Goal: Find specific fact: Find specific fact

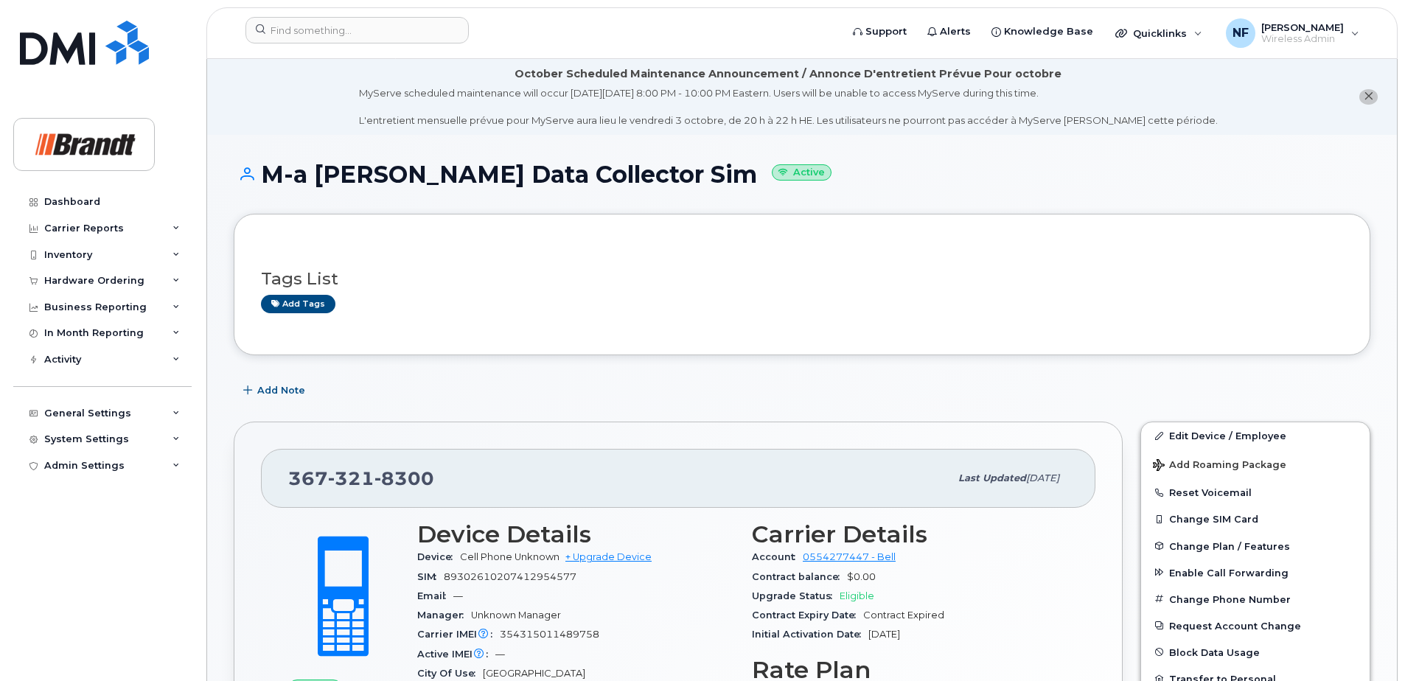
scroll to position [361, 0]
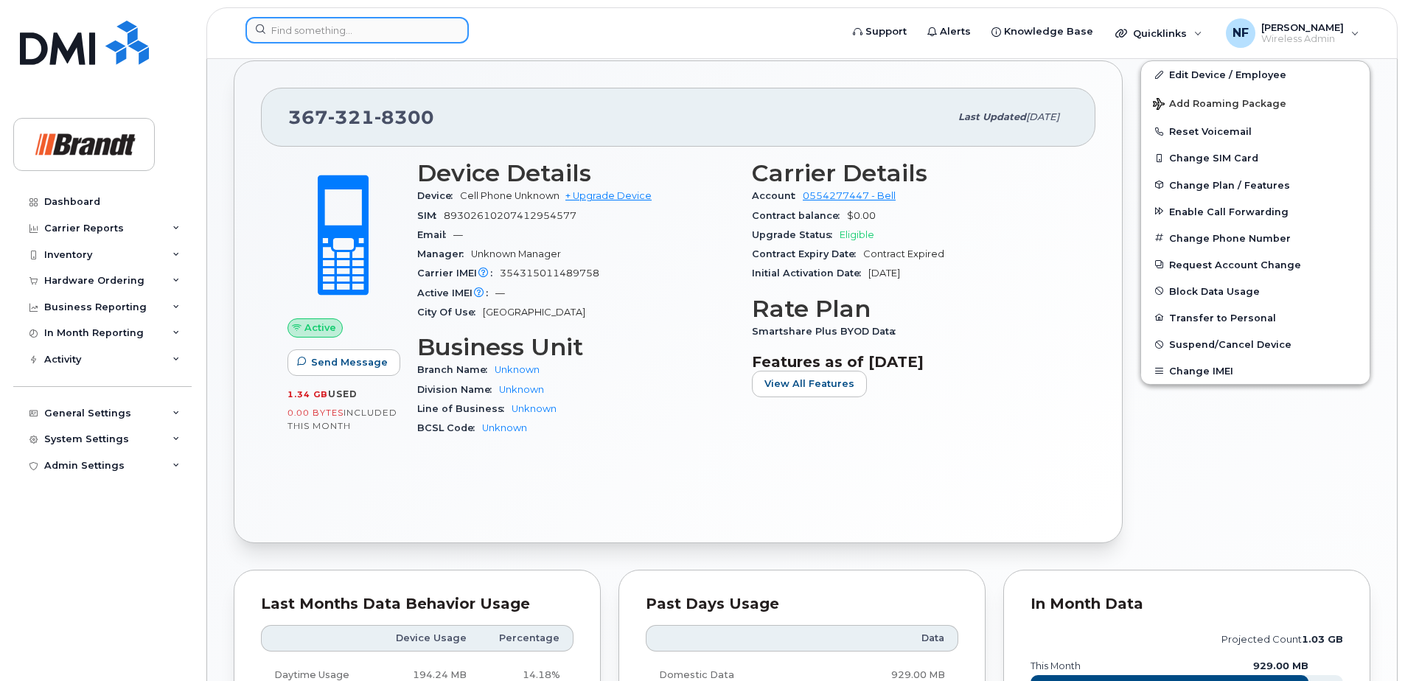
click at [345, 35] on input at bounding box center [357, 30] width 223 height 27
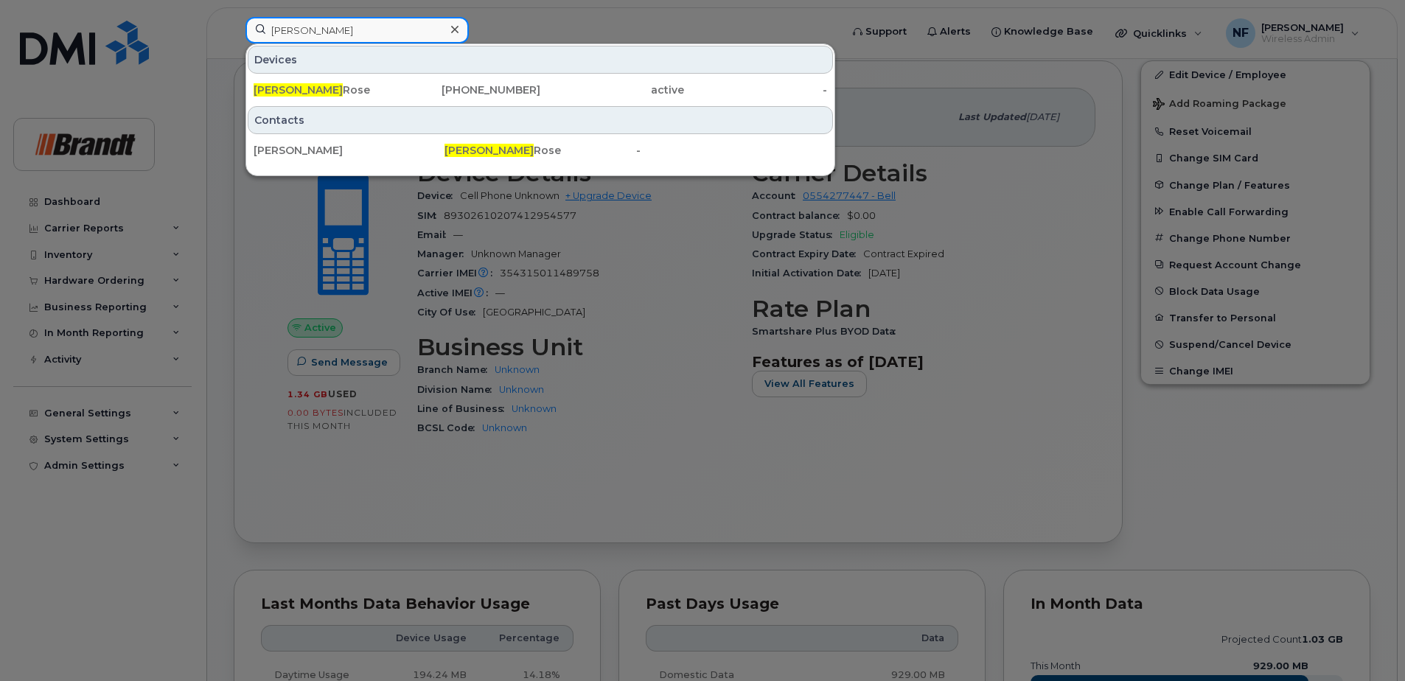
type input "[PERSON_NAME]"
click at [451, 25] on icon at bounding box center [454, 30] width 7 height 12
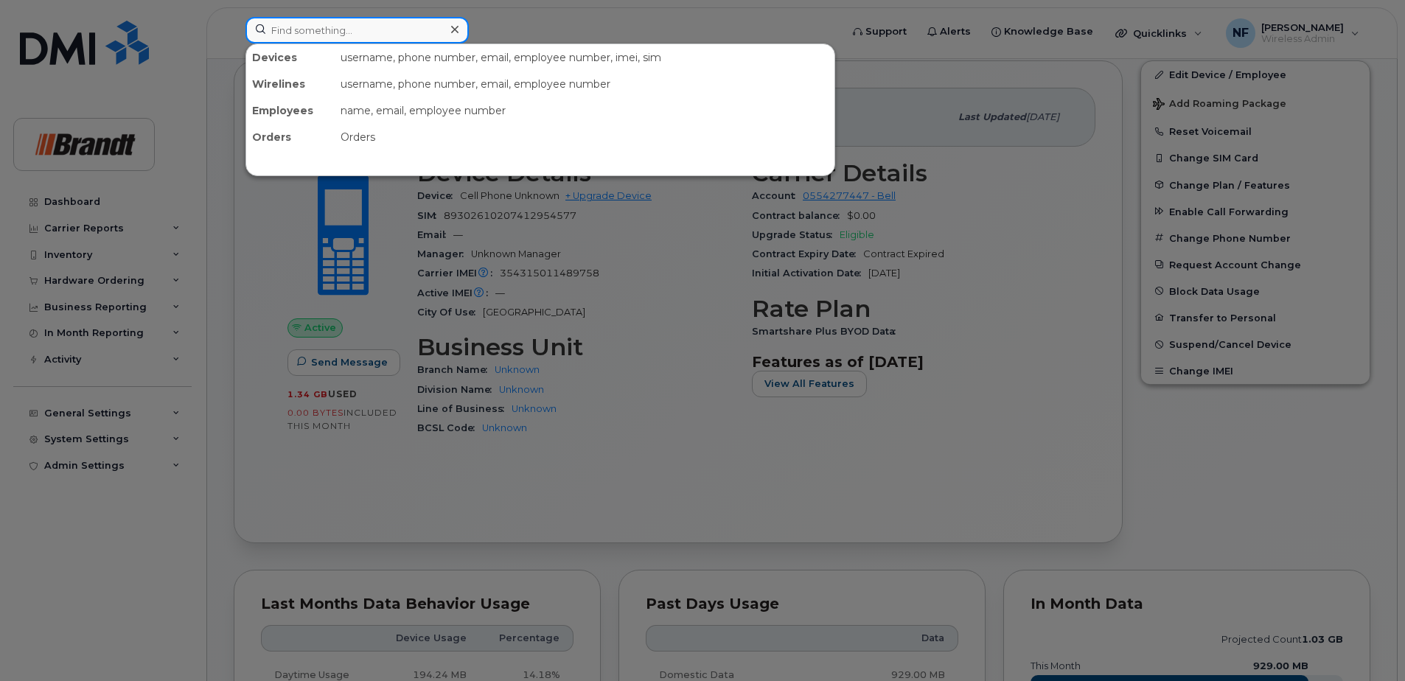
click at [431, 32] on input at bounding box center [357, 30] width 223 height 27
paste input "[PHONE_NUMBER]"
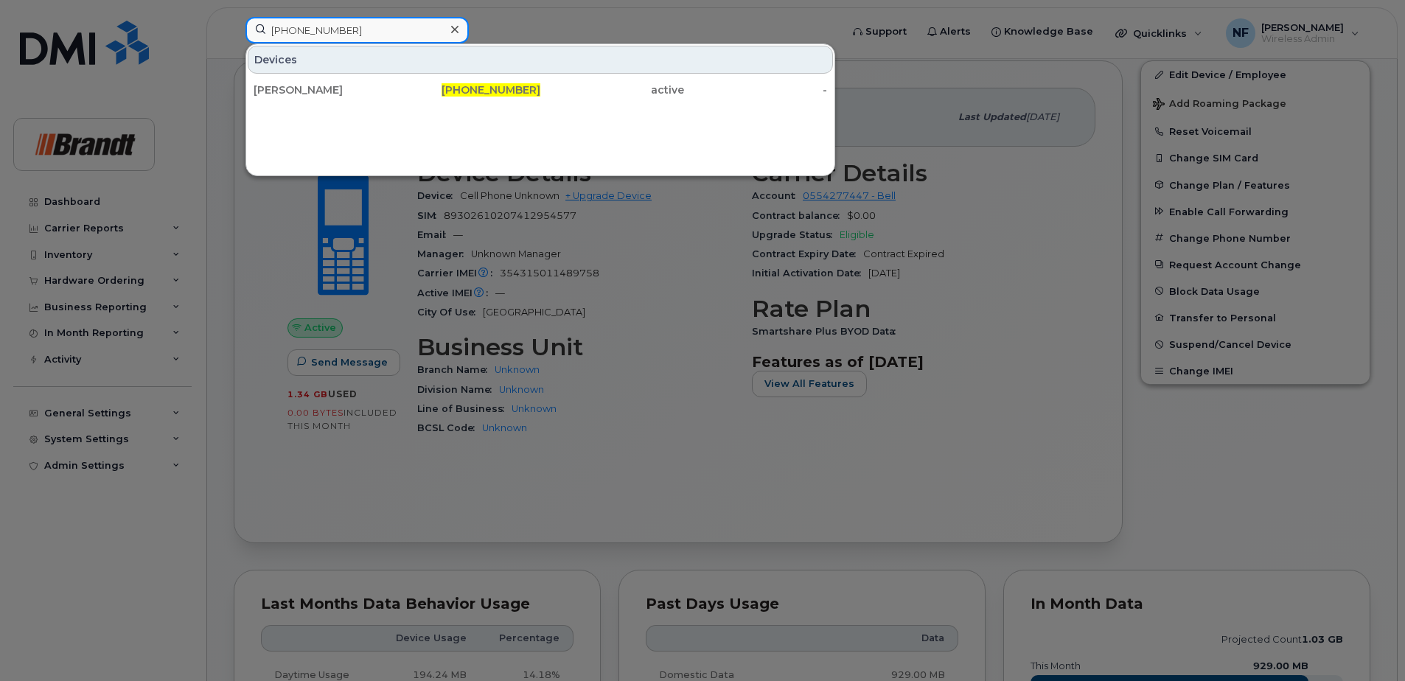
type input "[PHONE_NUMBER]"
click at [392, 88] on div "[PERSON_NAME]" at bounding box center [326, 90] width 144 height 15
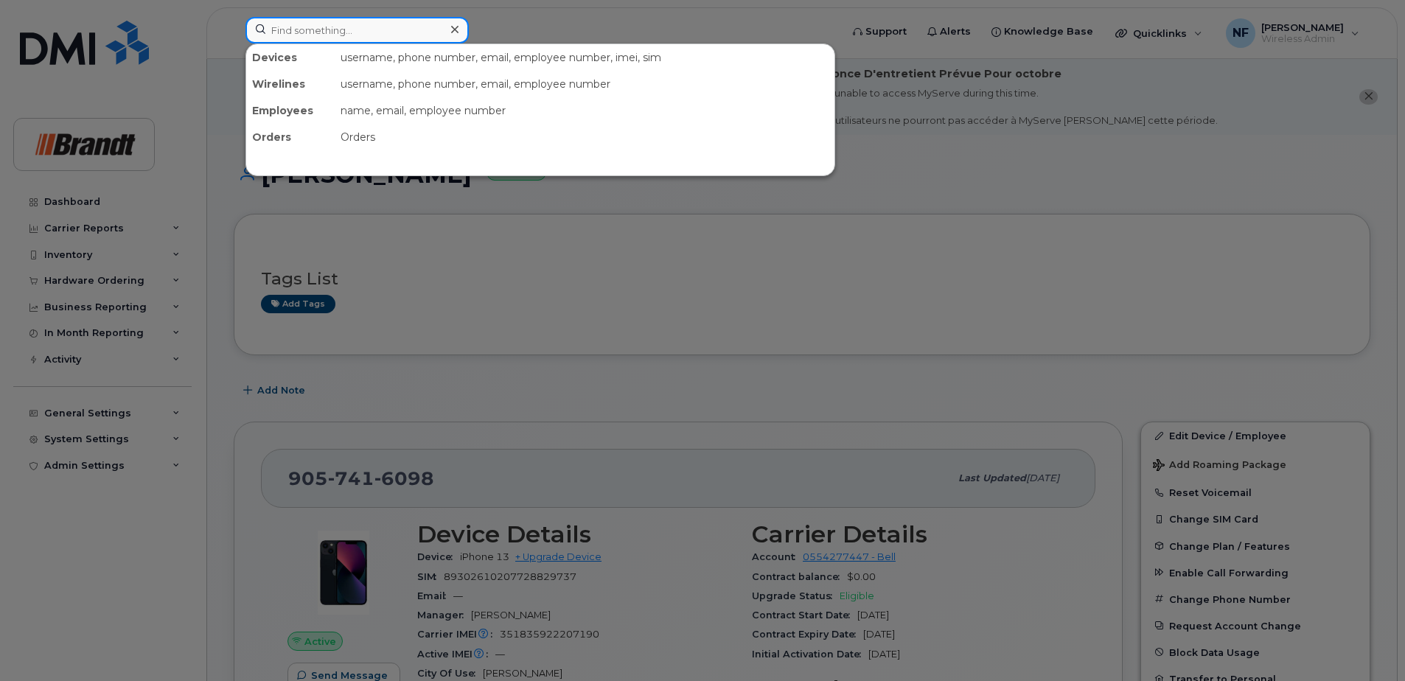
click at [414, 19] on input at bounding box center [357, 30] width 223 height 27
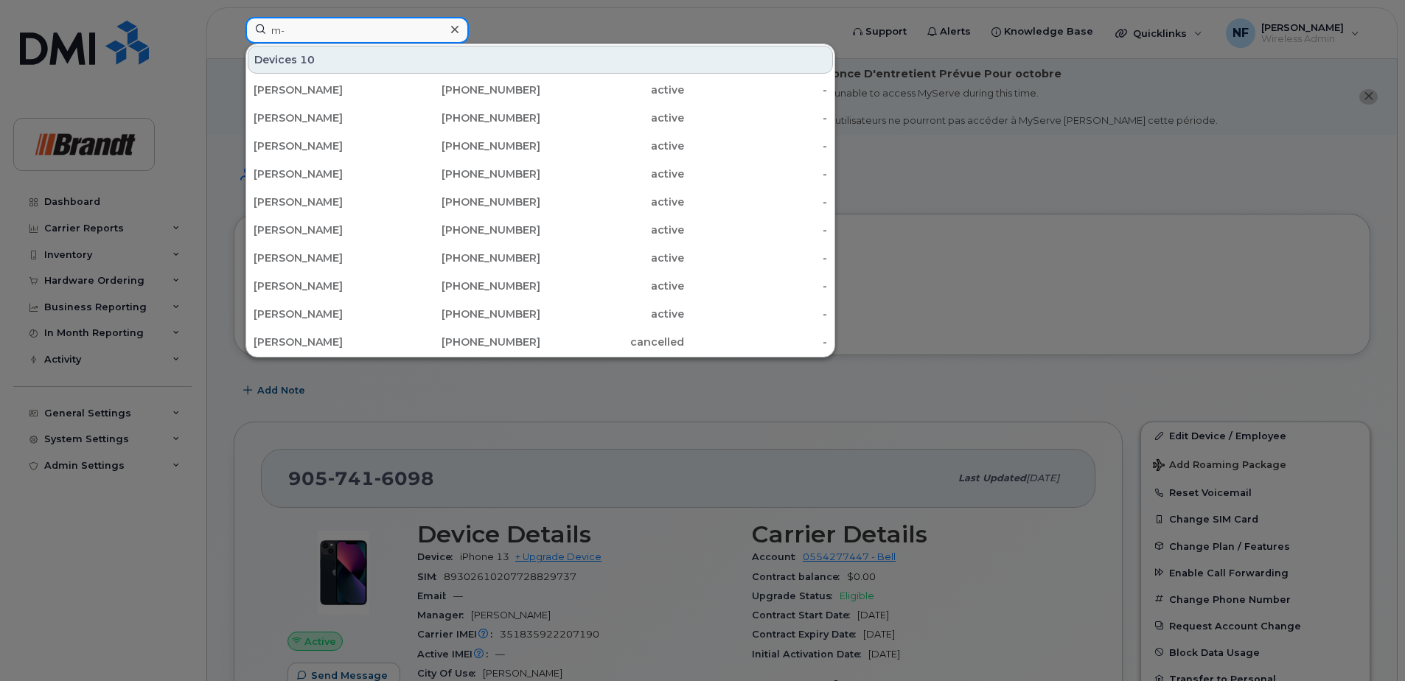
type input "m"
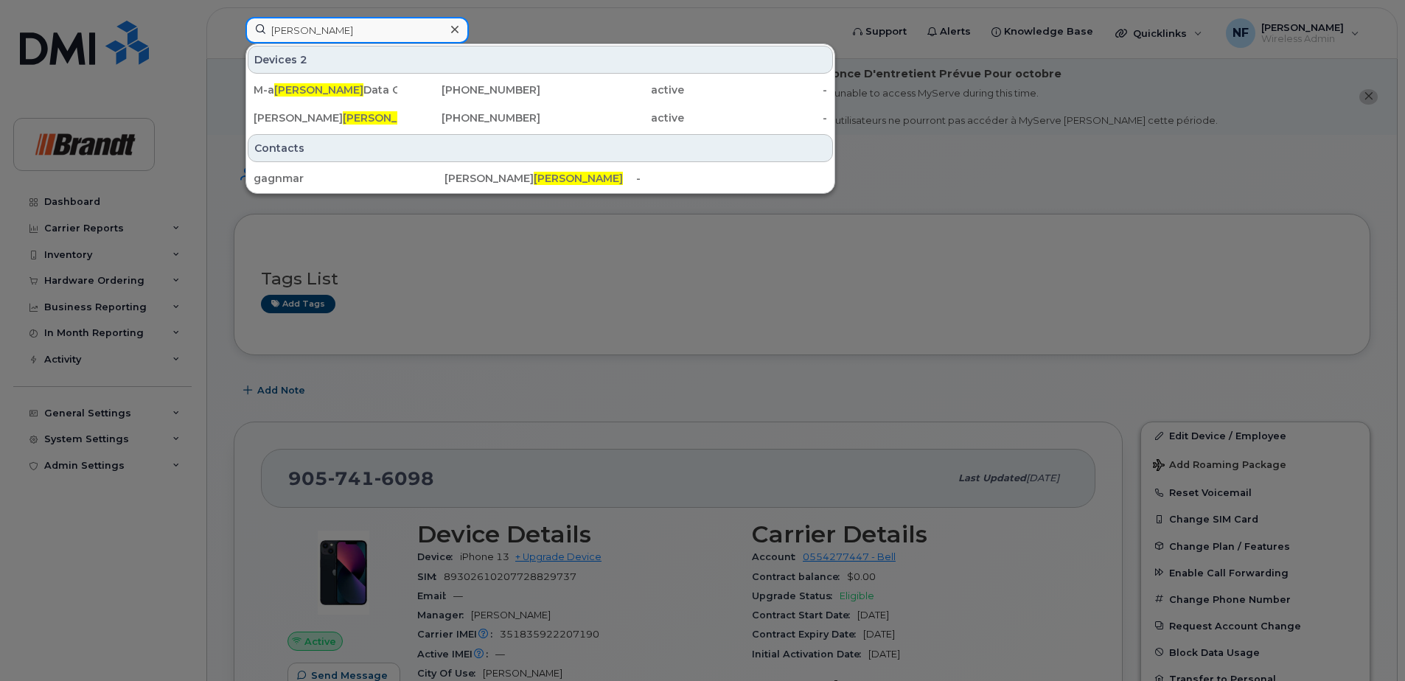
type input "gagnon"
click at [404, 91] on div "367-321-8300" at bounding box center [469, 90] width 144 height 15
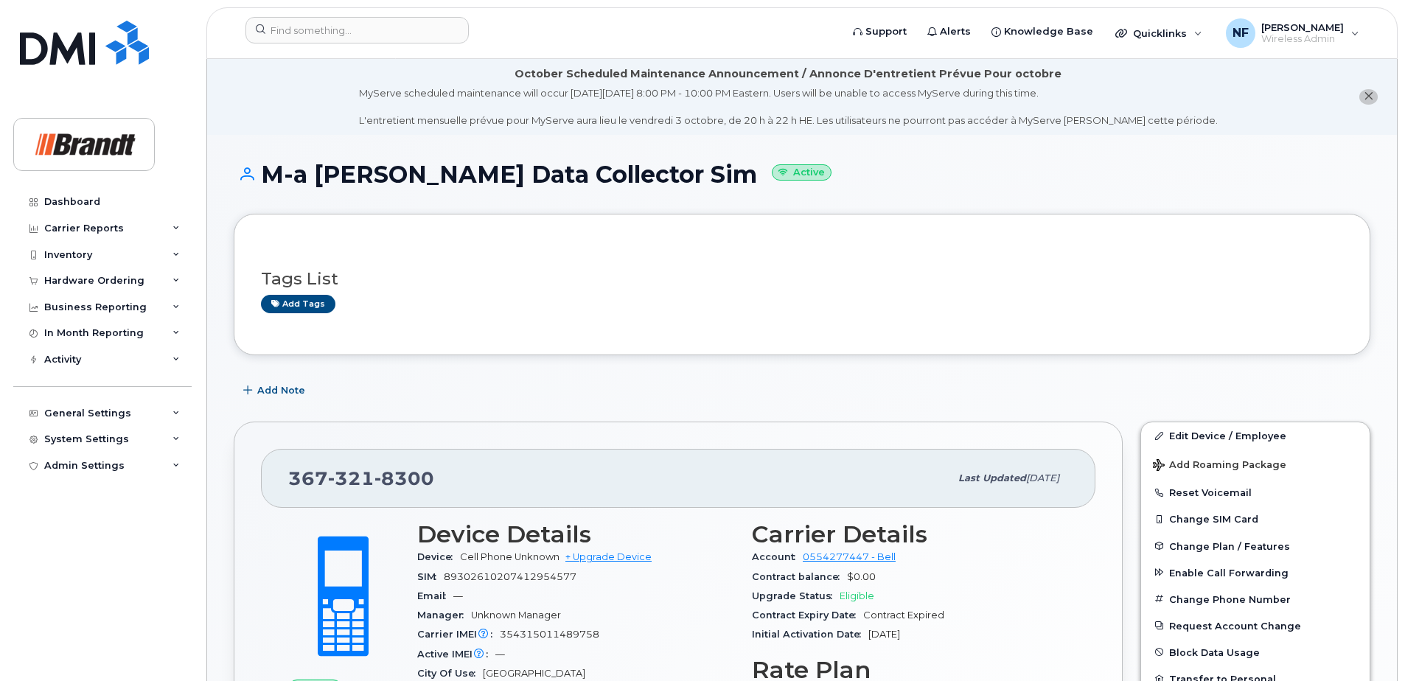
click at [392, 477] on span "8300" at bounding box center [405, 478] width 60 height 22
copy span "367 321 8300"
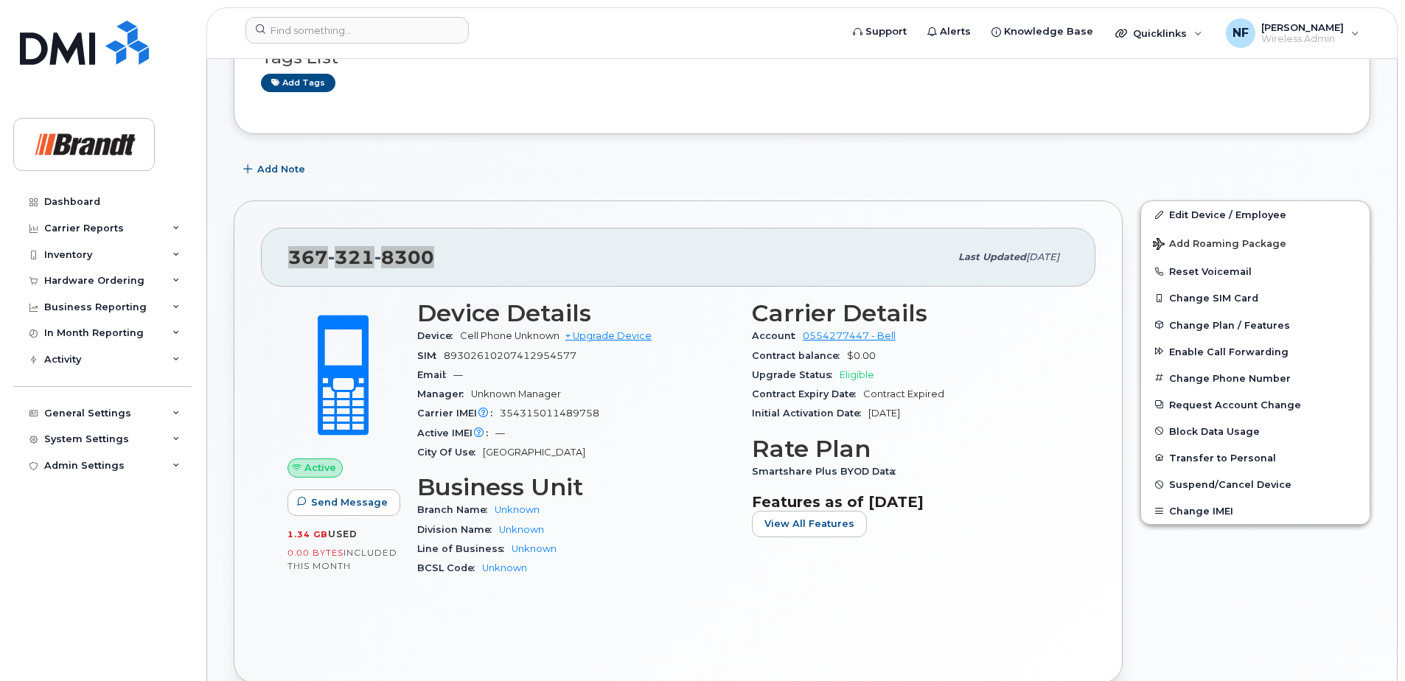
scroll to position [295, 0]
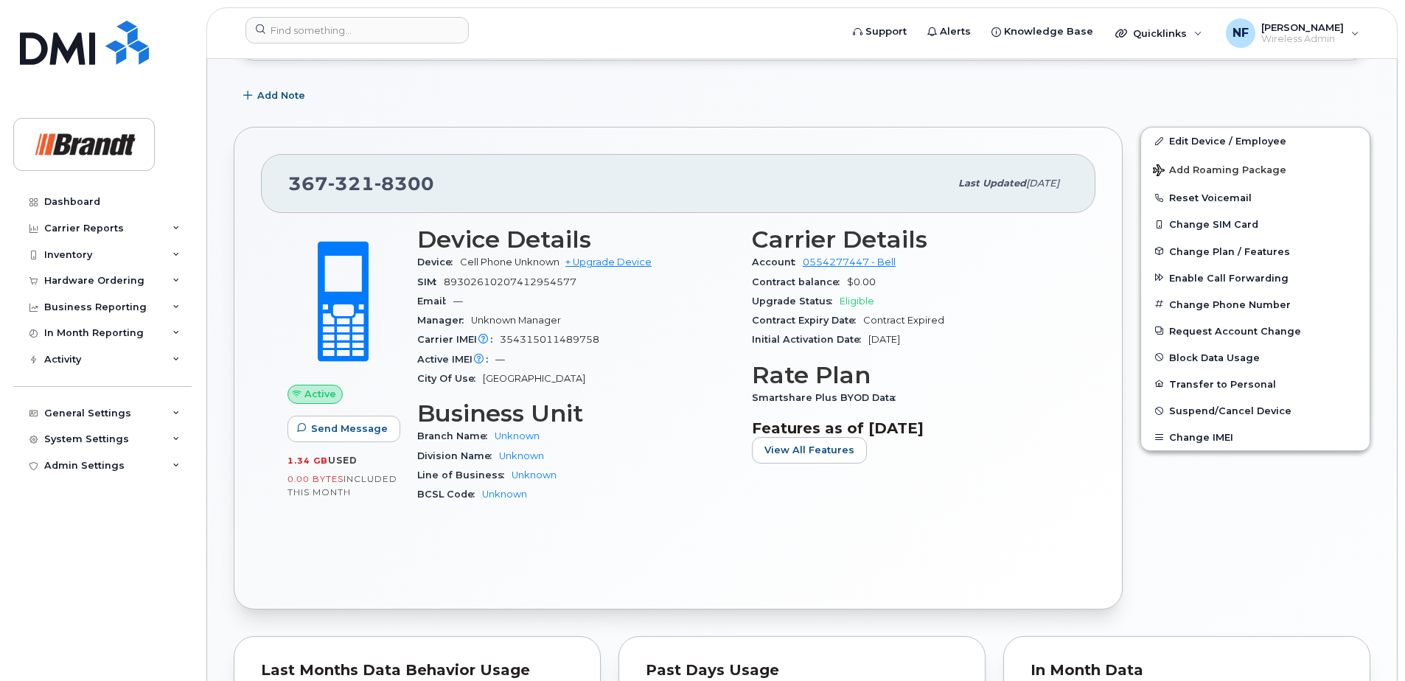
click at [584, 512] on div "Device Details Device Cell Phone Unknown + Upgrade Device SIM 89302610207412954…" at bounding box center [575, 371] width 335 height 307
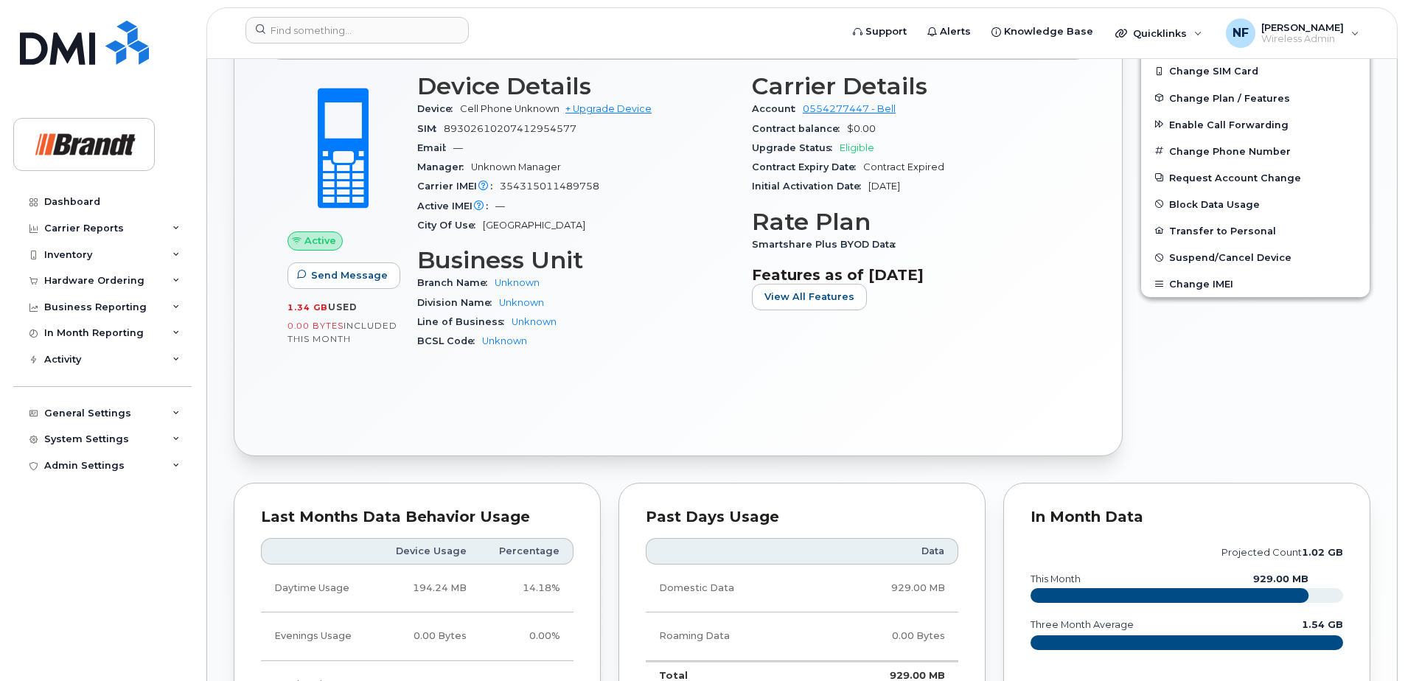
scroll to position [80, 0]
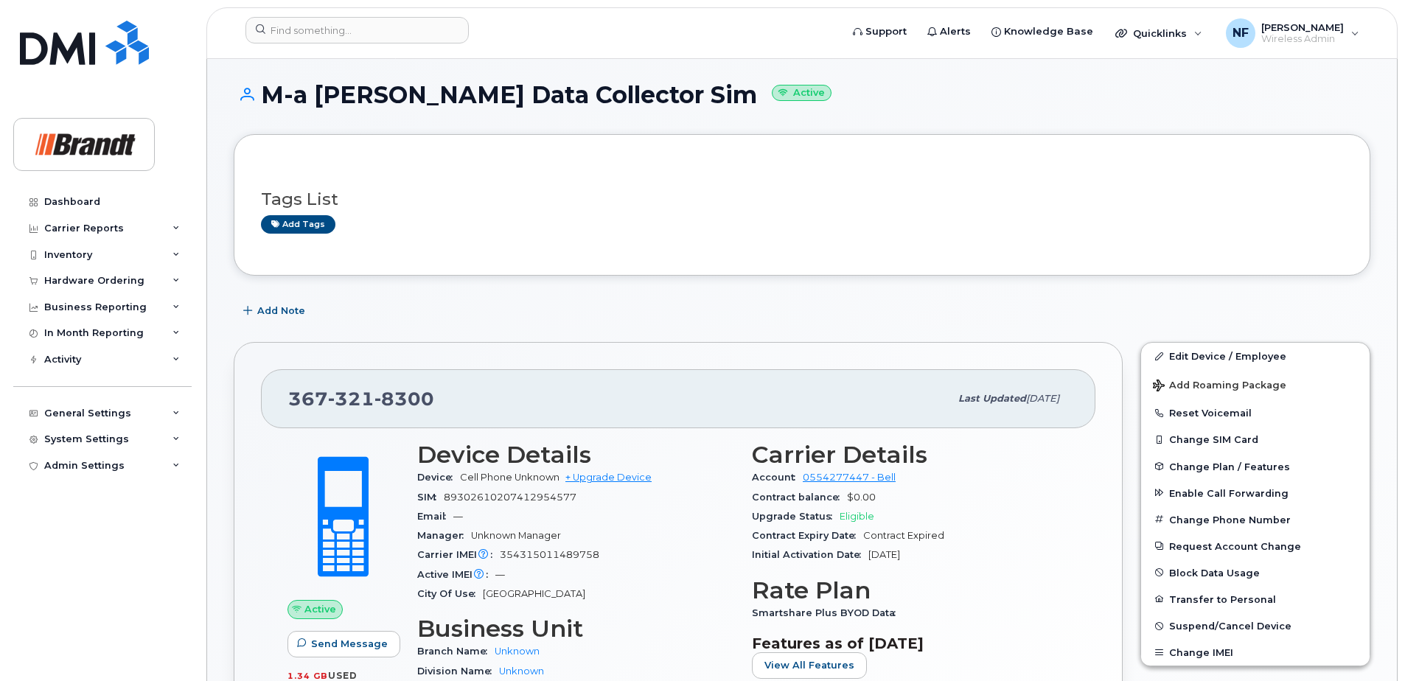
click at [503, 302] on div "Add Note" at bounding box center [802, 311] width 1137 height 27
